Goal: Transaction & Acquisition: Purchase product/service

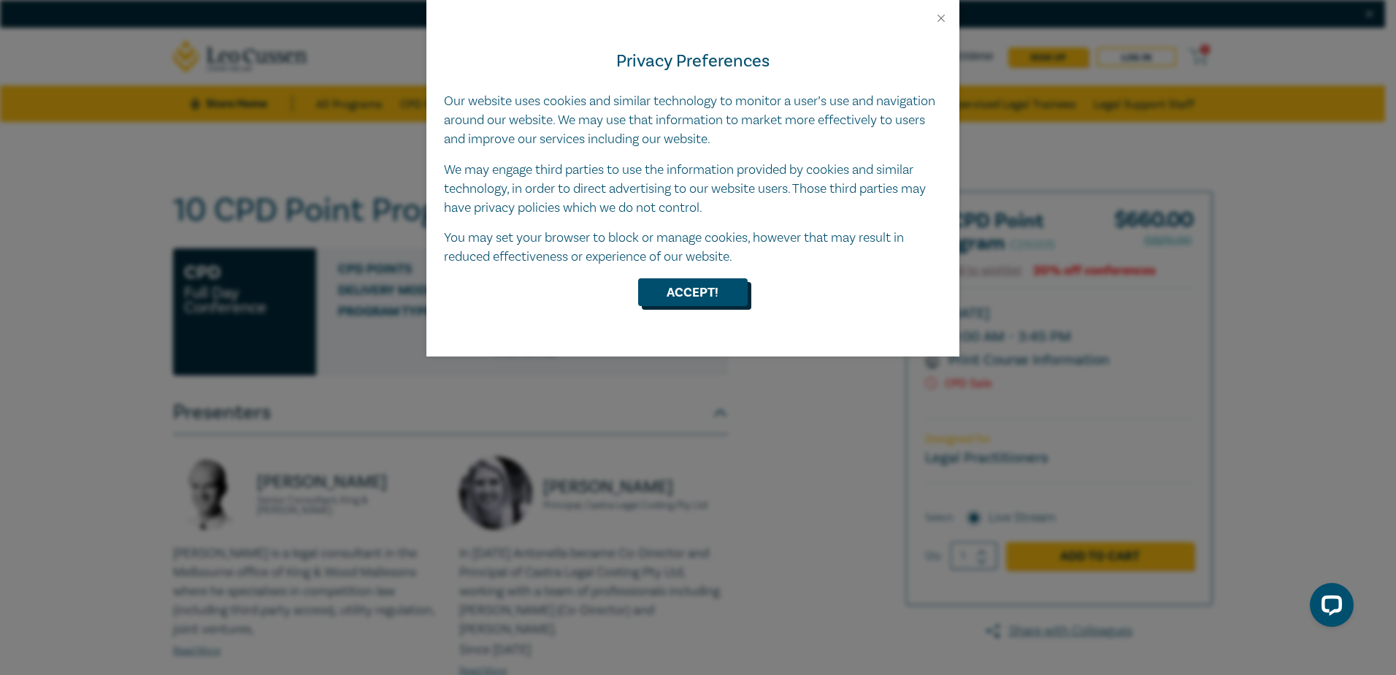
click at [702, 299] on button "Accept!" at bounding box center [693, 292] width 110 height 28
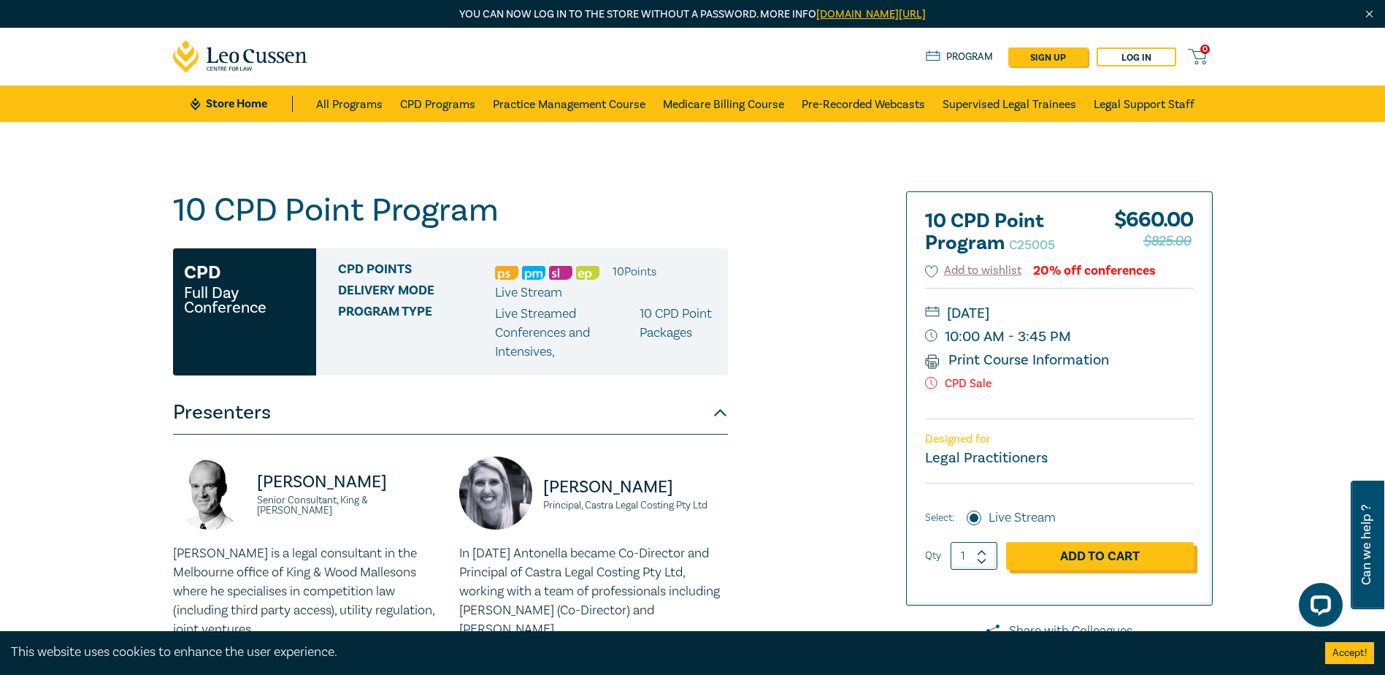
click at [1089, 559] on link "Add to Cart" at bounding box center [1100, 556] width 188 height 28
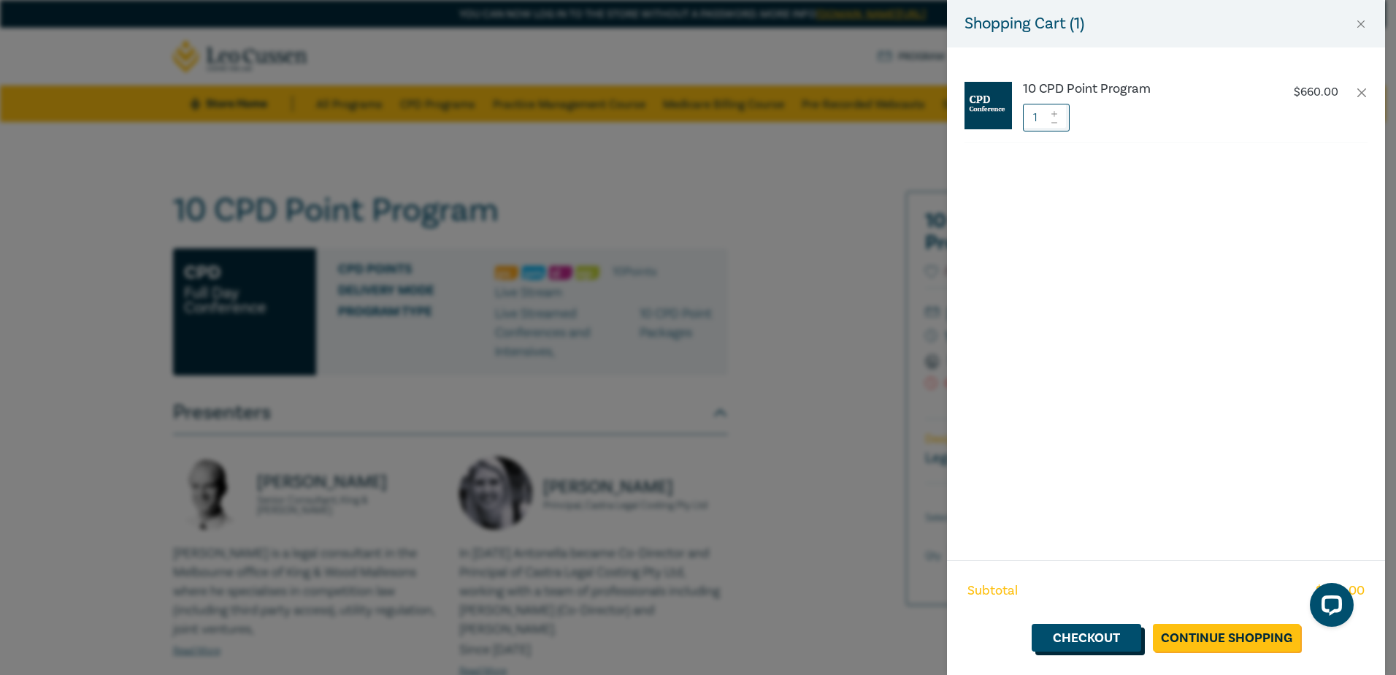
click at [1065, 633] on link "Checkout" at bounding box center [1087, 638] width 110 height 28
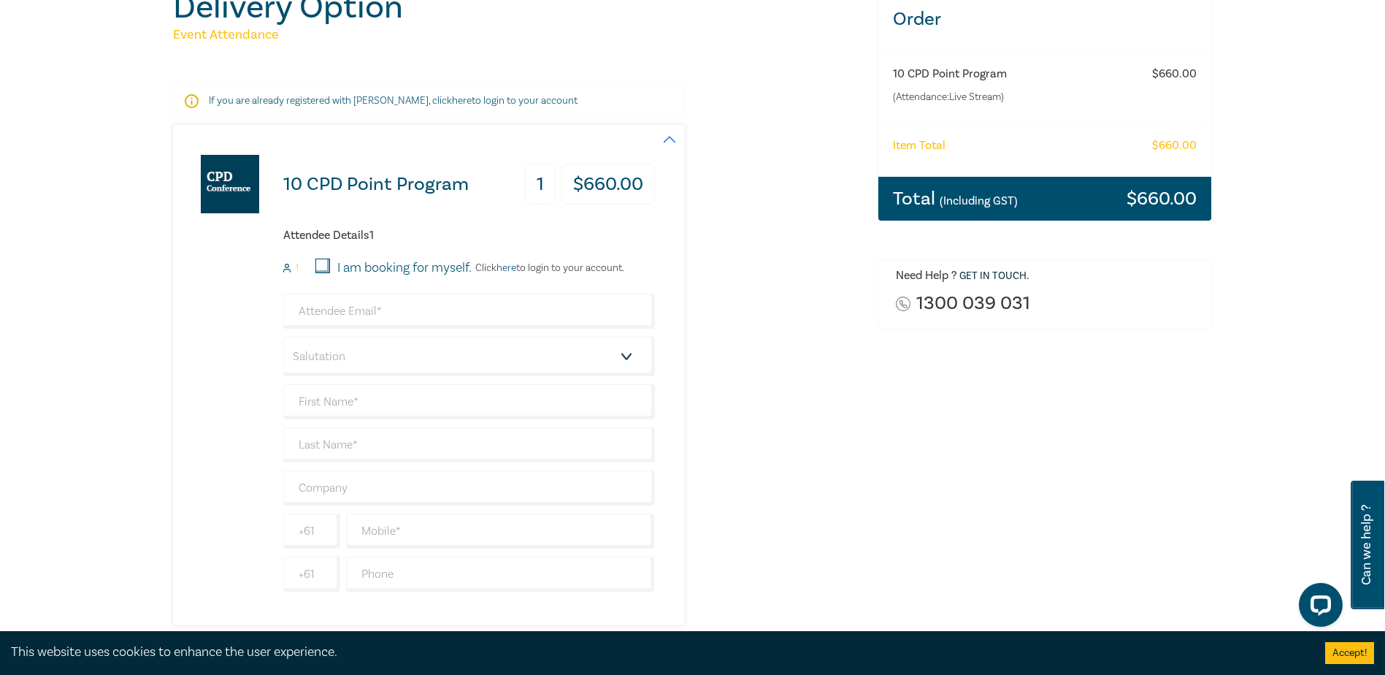
scroll to position [219, 0]
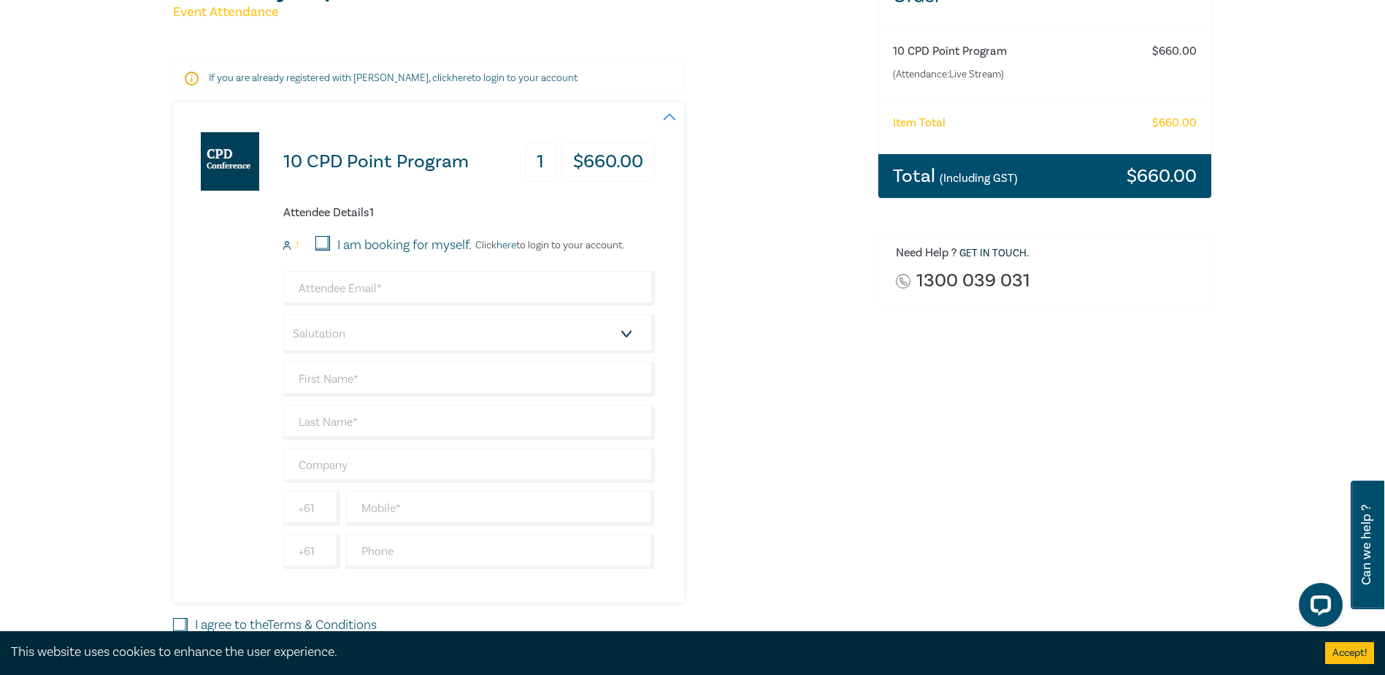
click at [322, 245] on input "I am booking for myself." at bounding box center [322, 243] width 15 height 15
checkbox input "true"
click at [420, 287] on input "email" at bounding box center [469, 288] width 372 height 35
type input "[PERSON_NAME][EMAIL_ADDRESS][PERSON_NAME][DOMAIN_NAME]"
type input "[PERSON_NAME]"
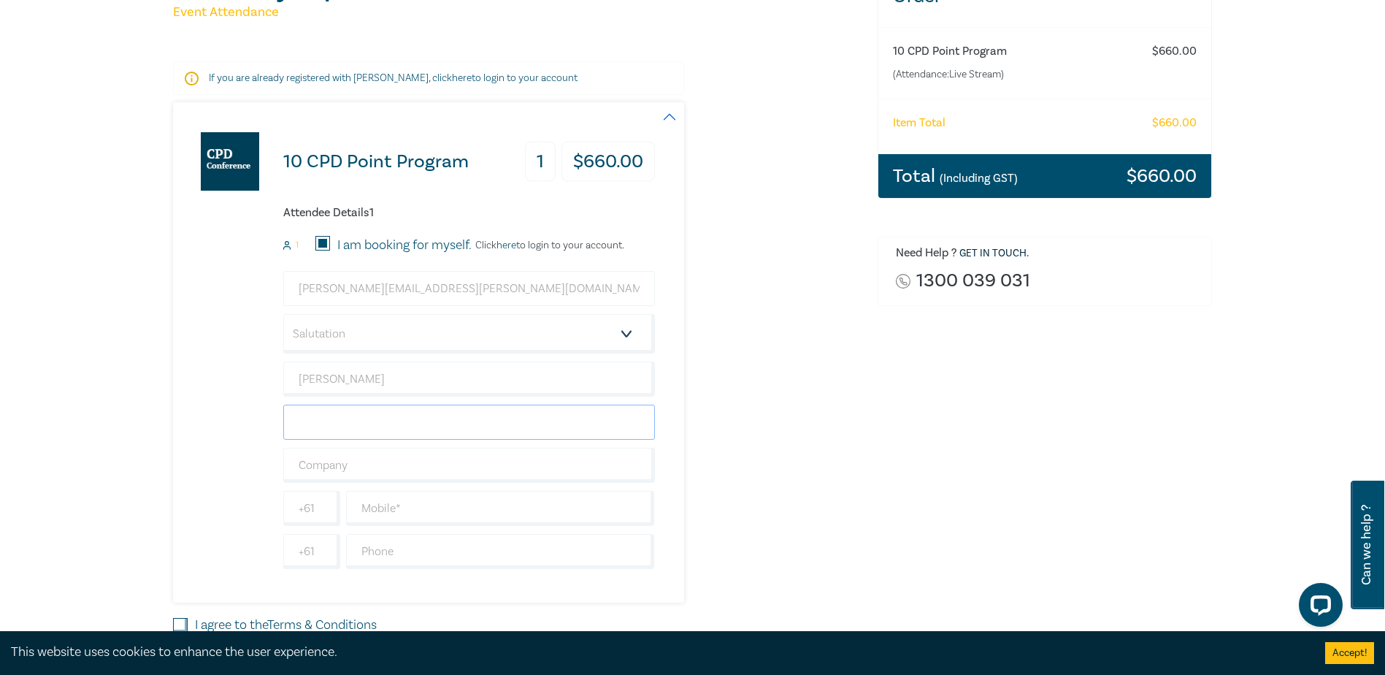
type input "[PERSON_NAME]"
type input "[PERSON_NAME] - Solicitor"
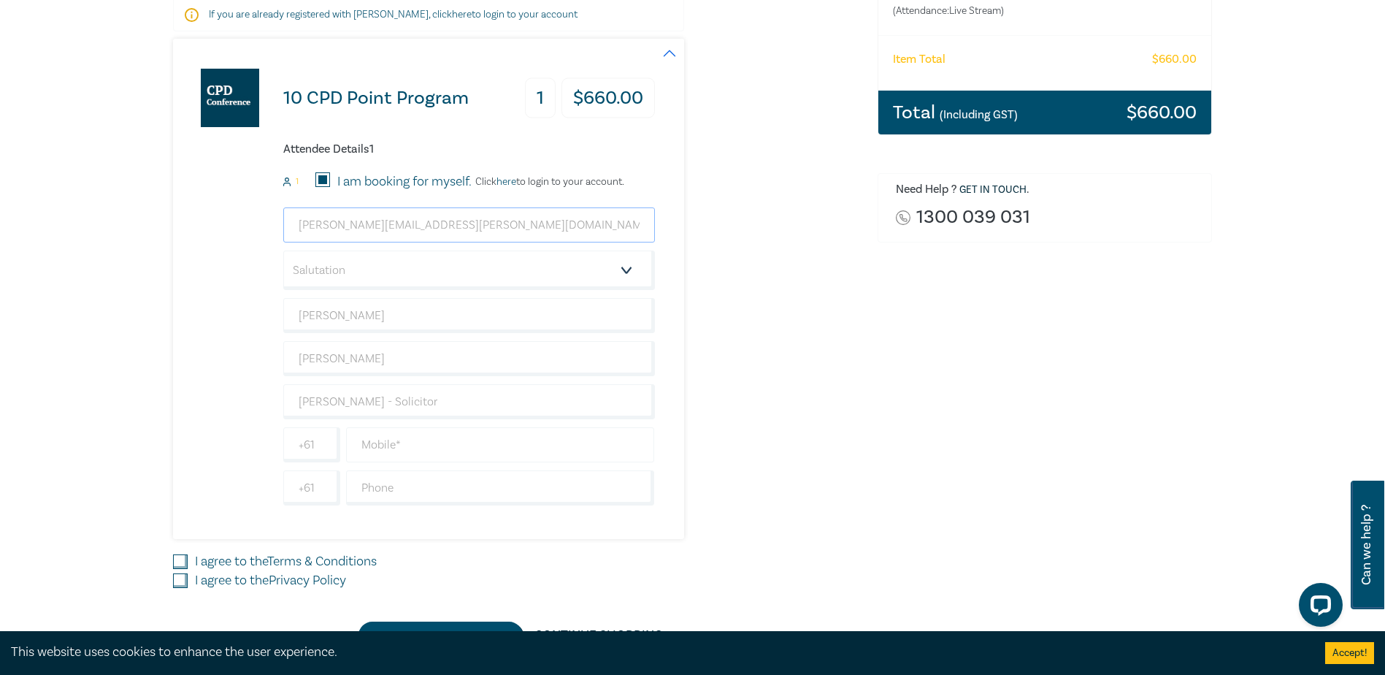
scroll to position [365, 0]
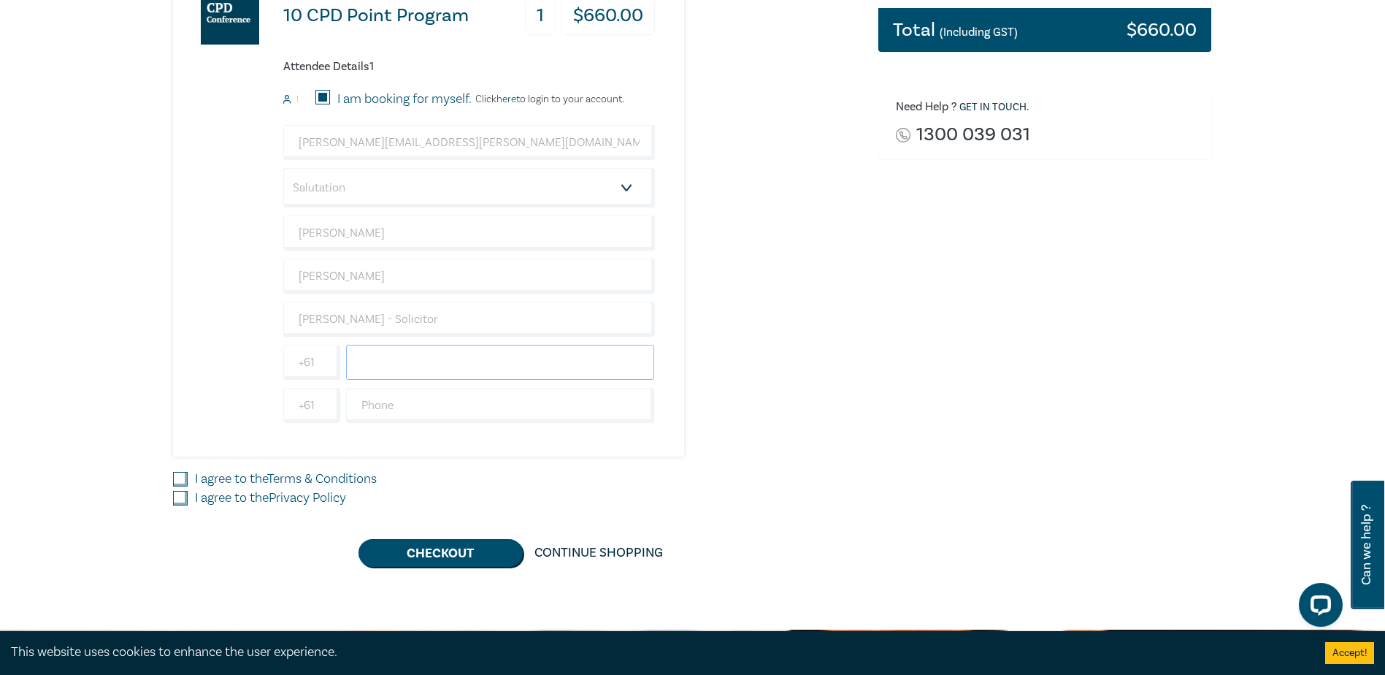
click at [461, 362] on input "text" at bounding box center [500, 362] width 309 height 35
type input "0418594753"
click at [496, 412] on input "text" at bounding box center [500, 405] width 309 height 35
click at [779, 456] on div "10 CPD Point Program 1 $ 660.00 Attendee Details 1 1 I am booking for myself. C…" at bounding box center [516, 206] width 687 height 500
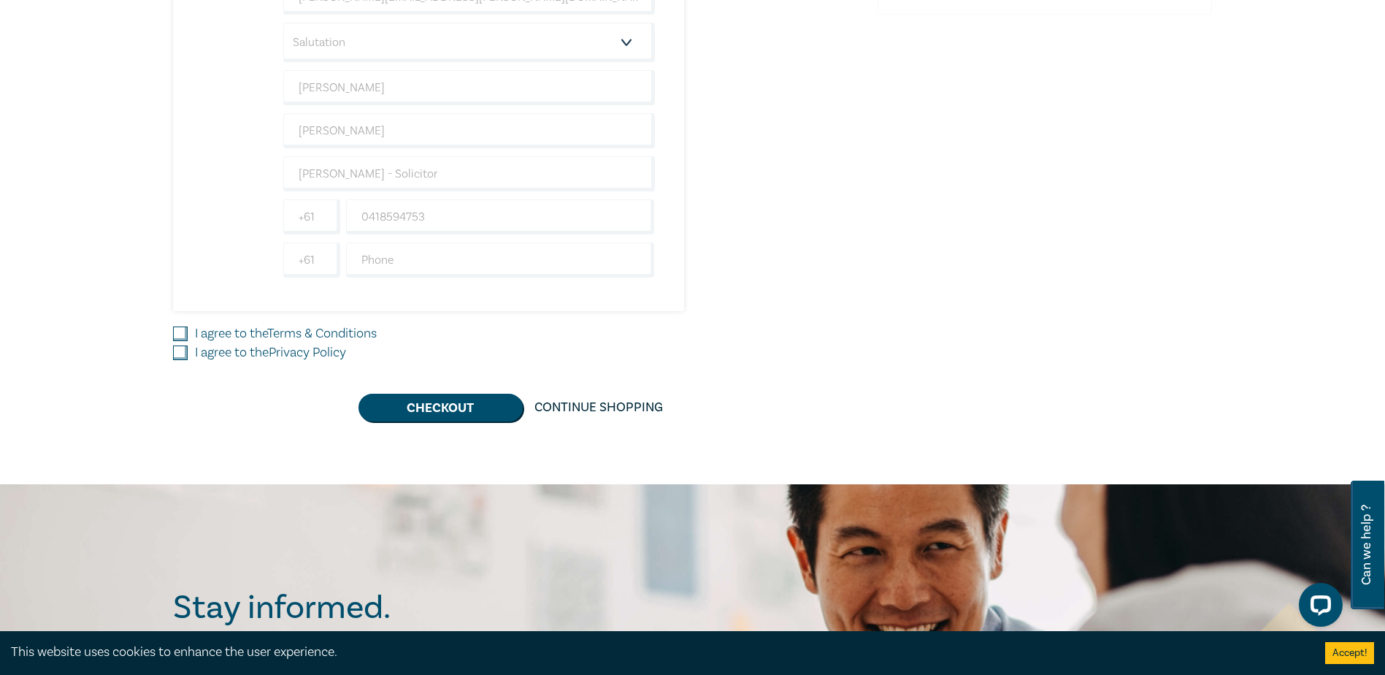
scroll to position [511, 0]
click at [183, 331] on input "I agree to the Terms & Conditions" at bounding box center [180, 333] width 15 height 15
checkbox input "true"
click at [182, 350] on input "I agree to the Privacy Policy" at bounding box center [180, 352] width 15 height 15
checkbox input "true"
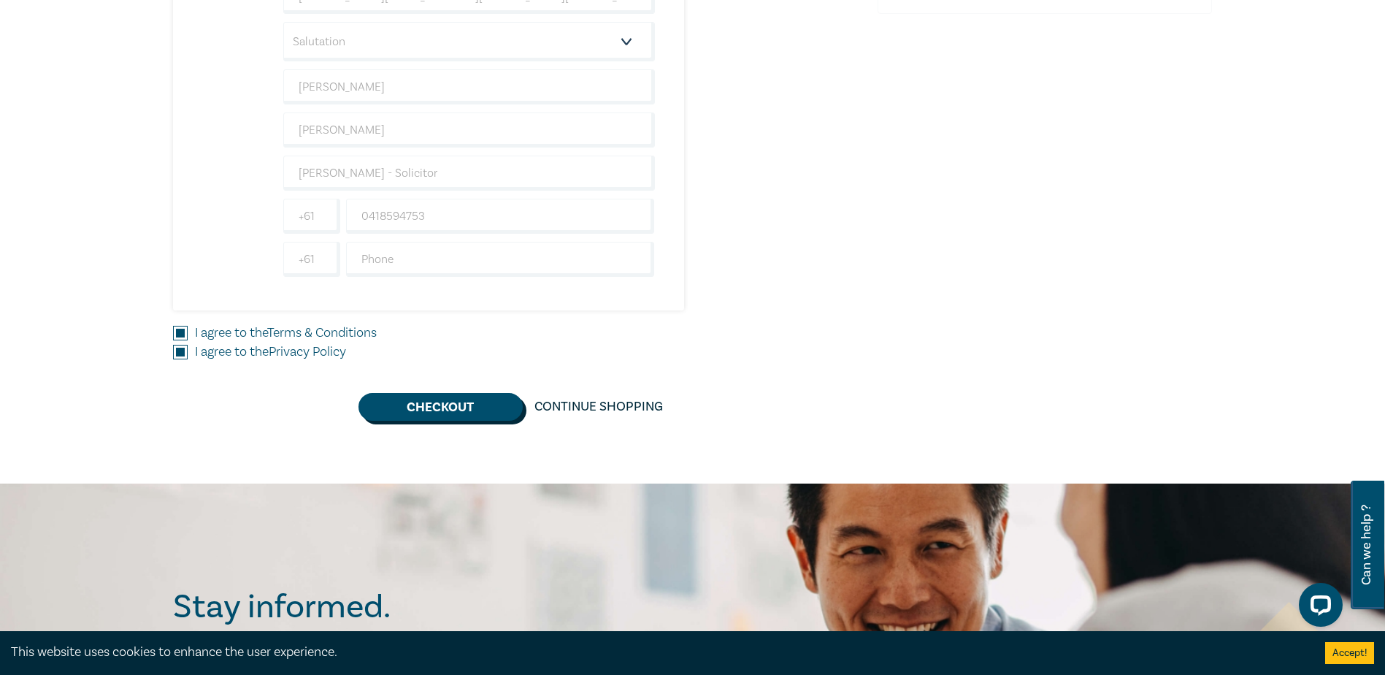
click at [456, 406] on button "Checkout" at bounding box center [440, 407] width 164 height 28
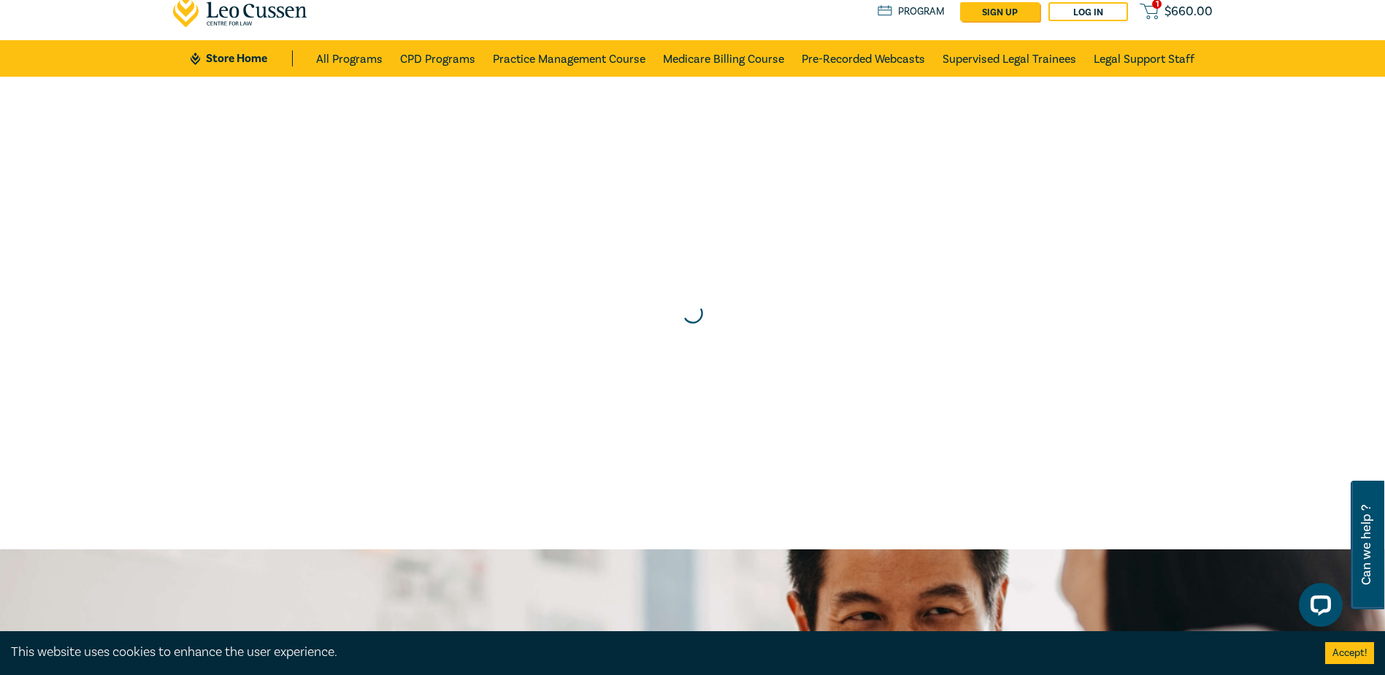
scroll to position [0, 0]
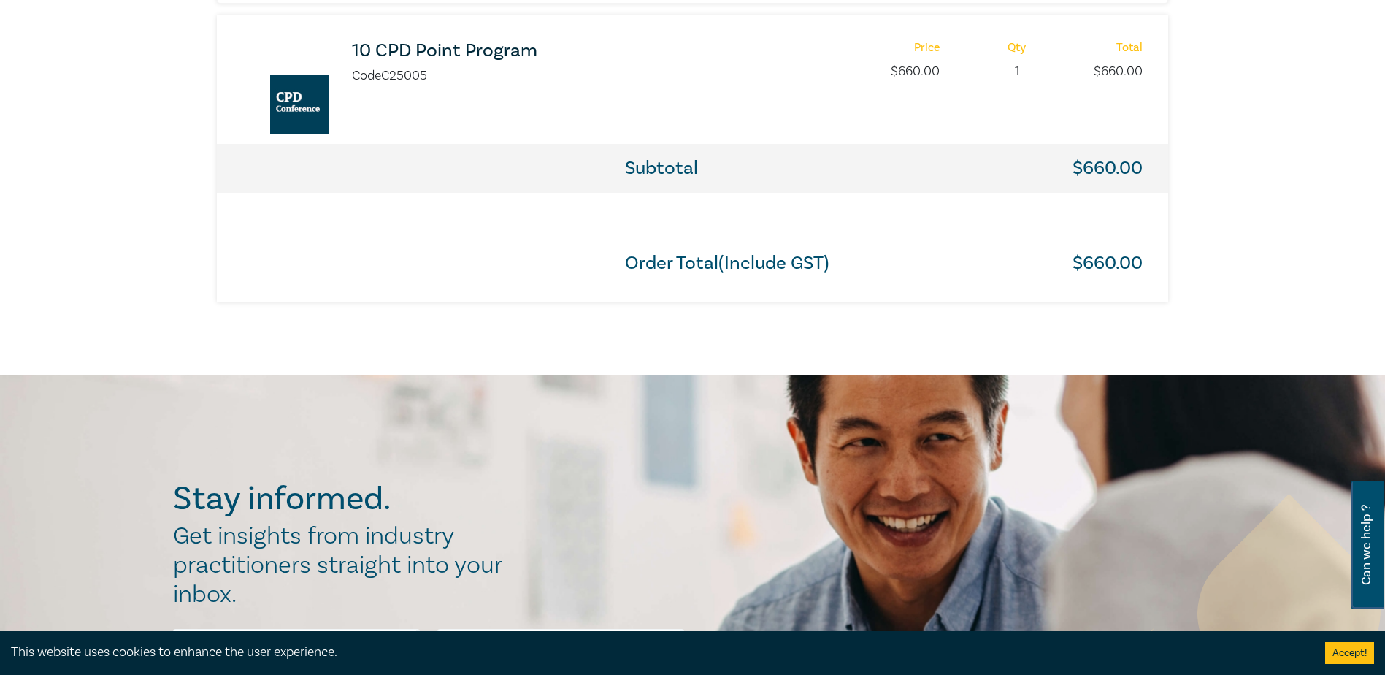
scroll to position [949, 0]
